Goal: Task Accomplishment & Management: Manage account settings

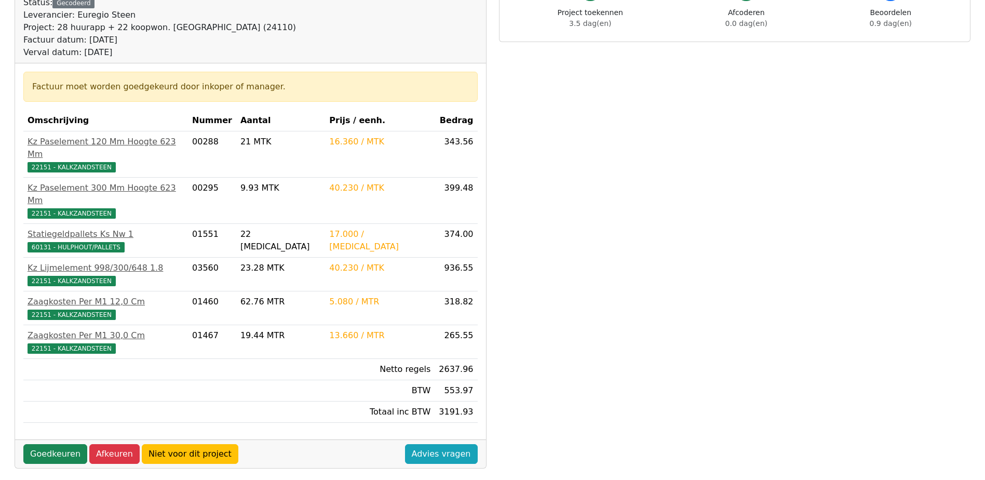
scroll to position [193, 0]
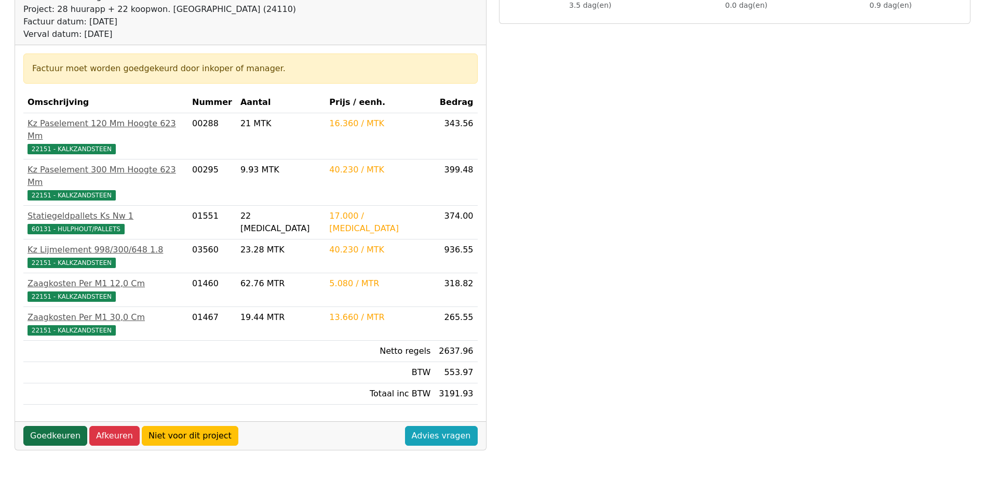
click at [58, 426] on link "Goedkeuren" at bounding box center [55, 436] width 64 height 20
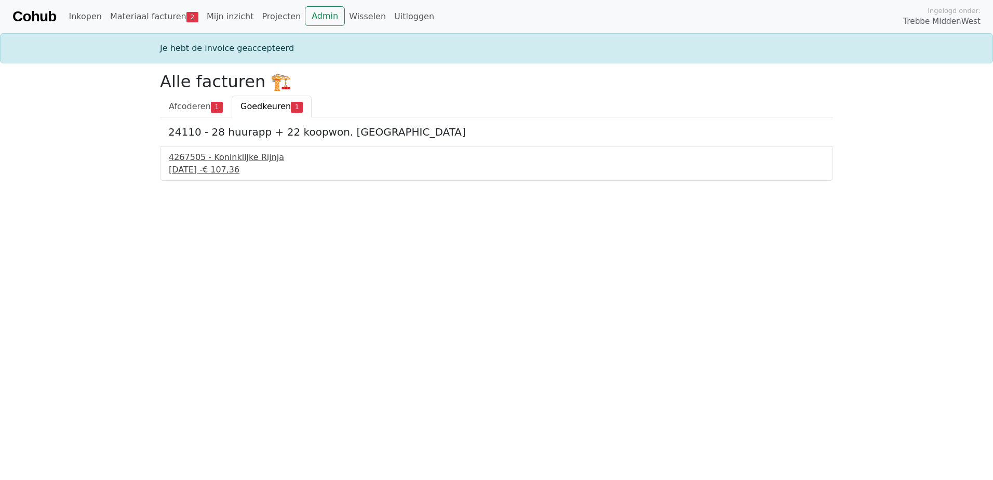
click at [249, 158] on div "4267505 - Koninklijke Rijnja" at bounding box center [497, 157] width 656 height 12
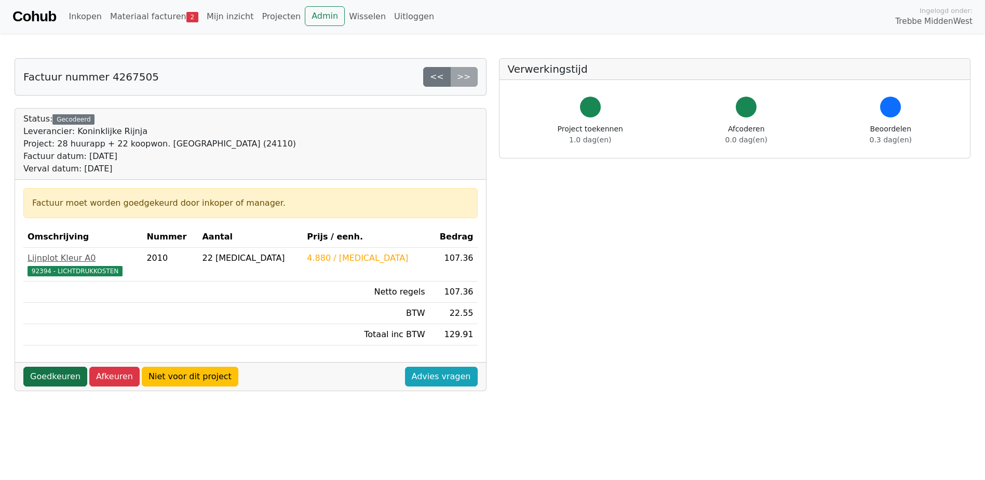
click at [46, 373] on link "Goedkeuren" at bounding box center [55, 377] width 64 height 20
